Goal: Go to known website: Access a specific website the user already knows

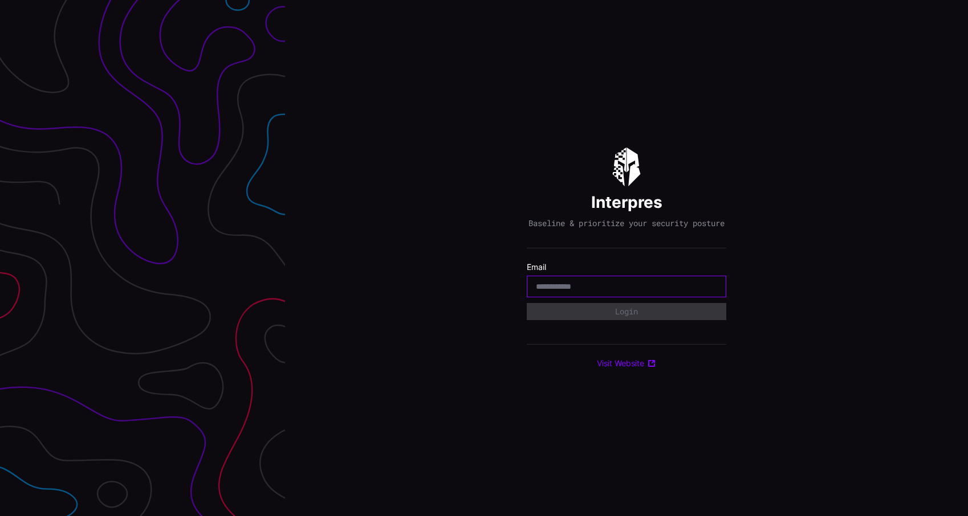
click at [622, 292] on input "email" at bounding box center [626, 287] width 181 height 10
click at [370, 348] on div "Interpres Baseline & prioritize your security posture Email Login Visit Website" at bounding box center [626, 258] width 683 height 516
type input "**********"
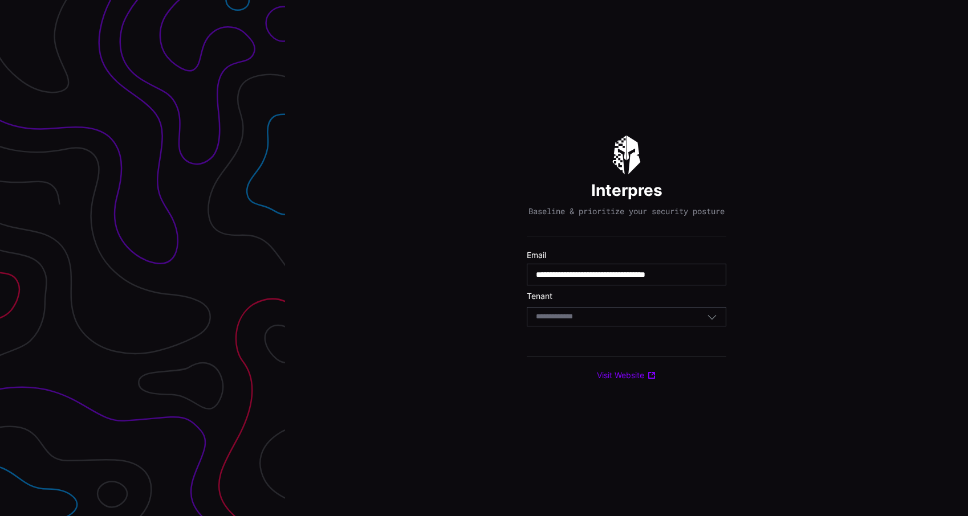
click at [640, 321] on div "Select Tenant" at bounding box center [621, 317] width 171 height 10
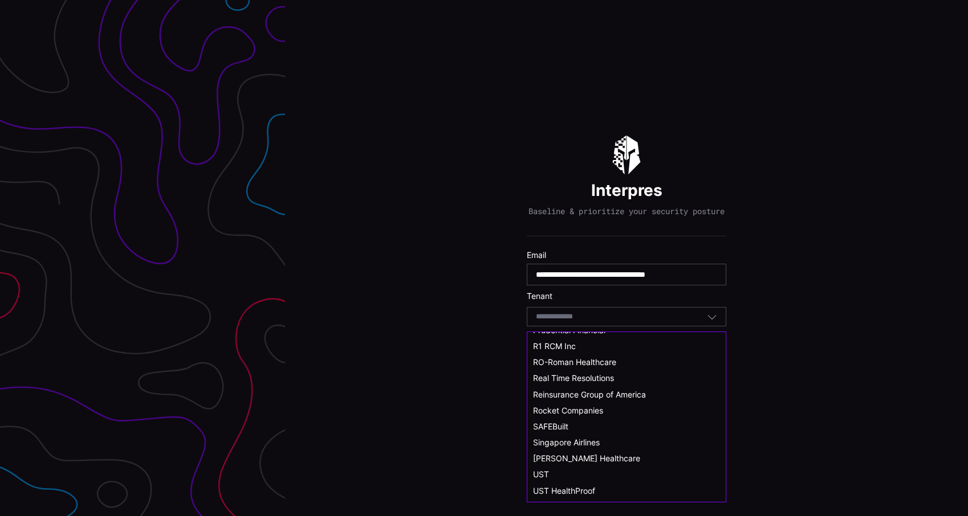
scroll to position [594, 0]
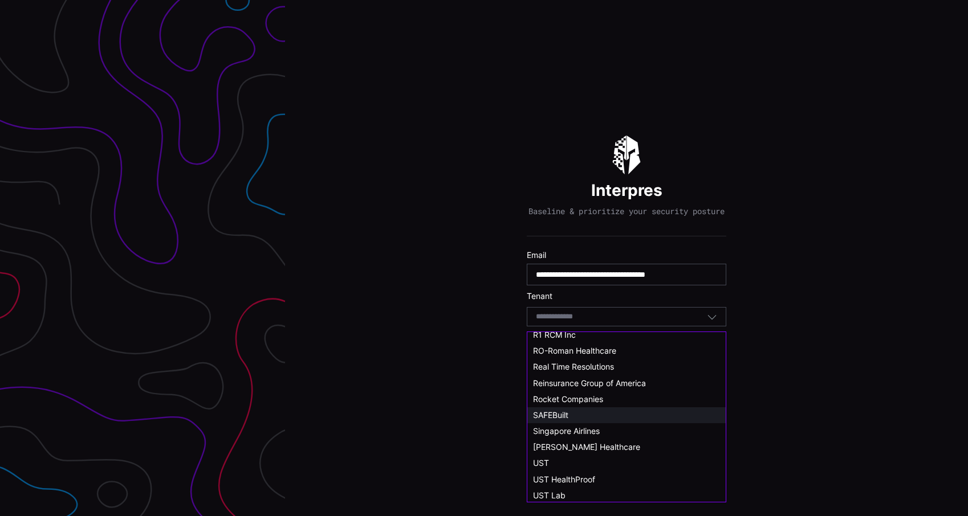
click at [582, 421] on div "SAFEBuilt" at bounding box center [626, 415] width 187 height 10
